Goal: Find specific page/section: Find specific page/section

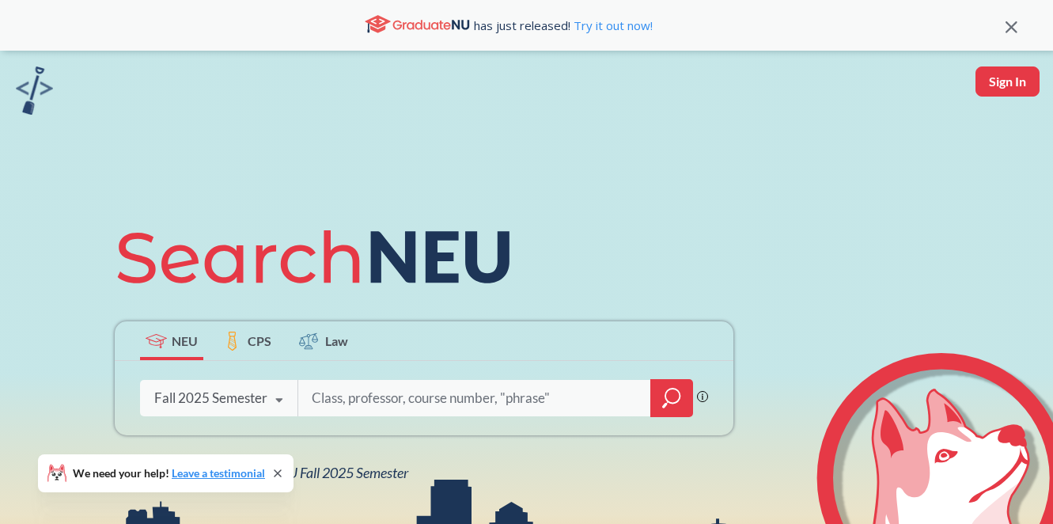
click at [255, 339] on span "CPS" at bounding box center [260, 341] width 24 height 18
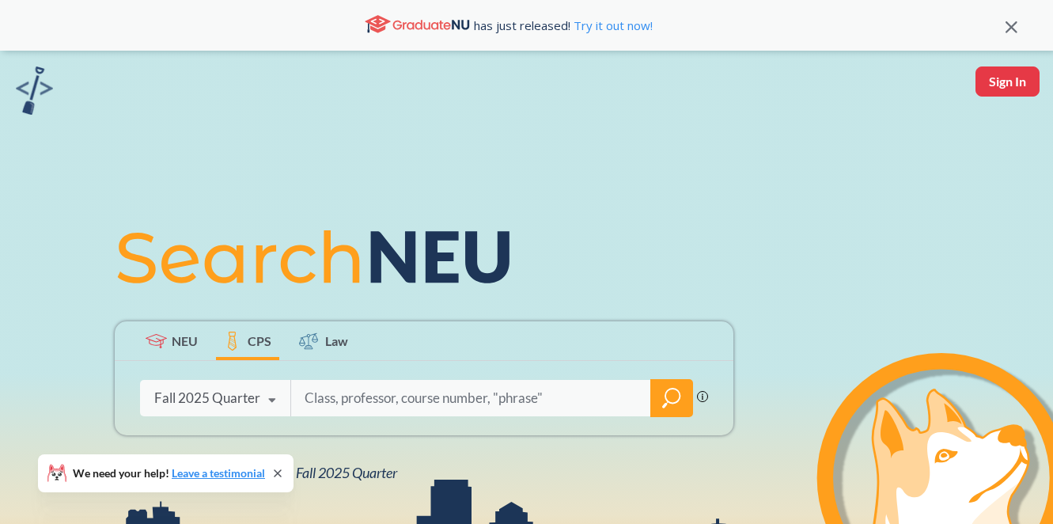
click at [319, 400] on input "search" at bounding box center [471, 397] width 336 height 33
type input "edu 6558"
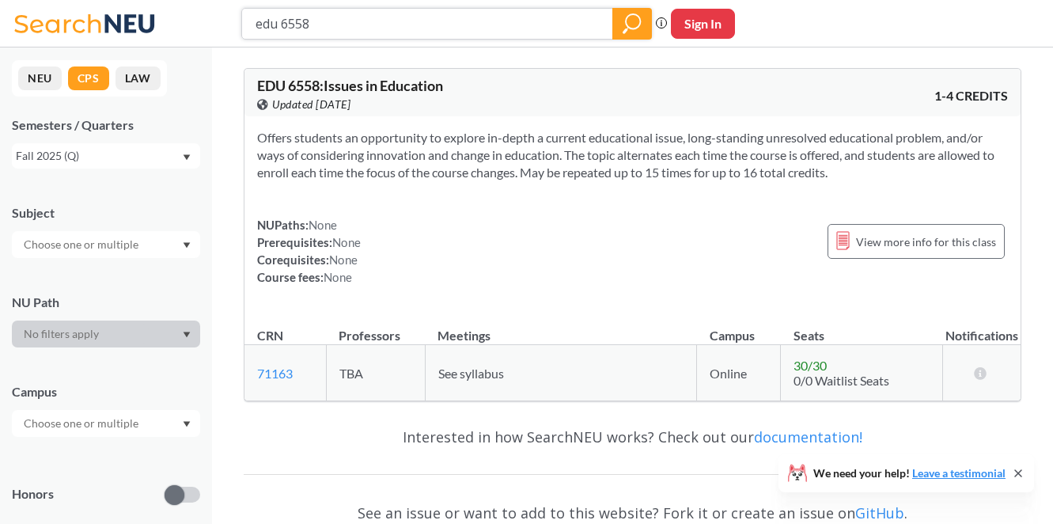
click at [286, 28] on input "edu 6558" at bounding box center [427, 23] width 347 height 27
type input "edu 6335"
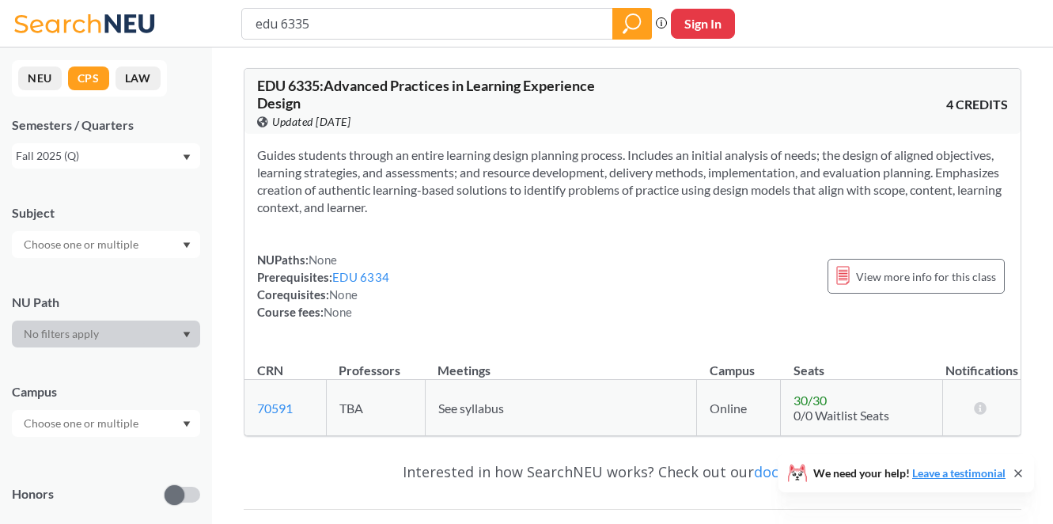
click at [177, 154] on div "Fall 2025 (Q)" at bounding box center [98, 155] width 165 height 17
